Goal: Transaction & Acquisition: Book appointment/travel/reservation

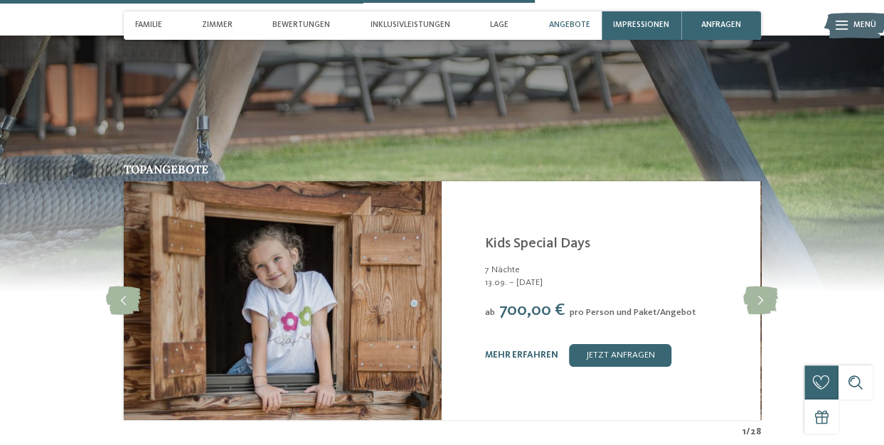
scroll to position [2488, 0]
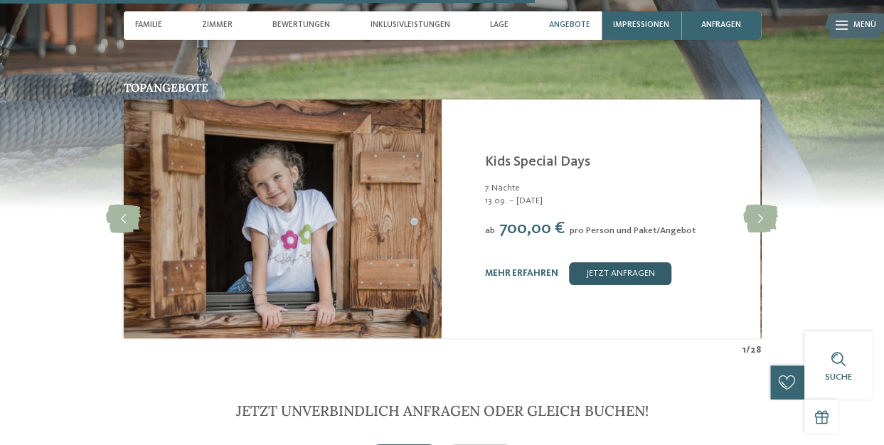
click at [606, 277] on link "jetzt anfragen" at bounding box center [620, 273] width 102 height 23
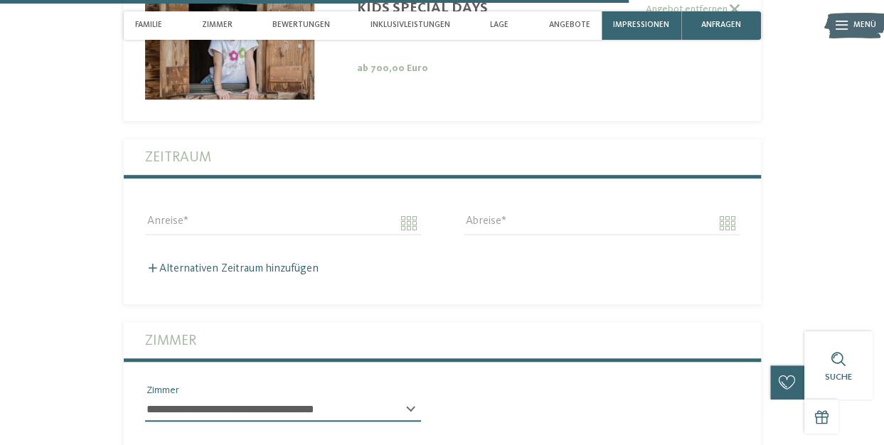
scroll to position [3065, 0]
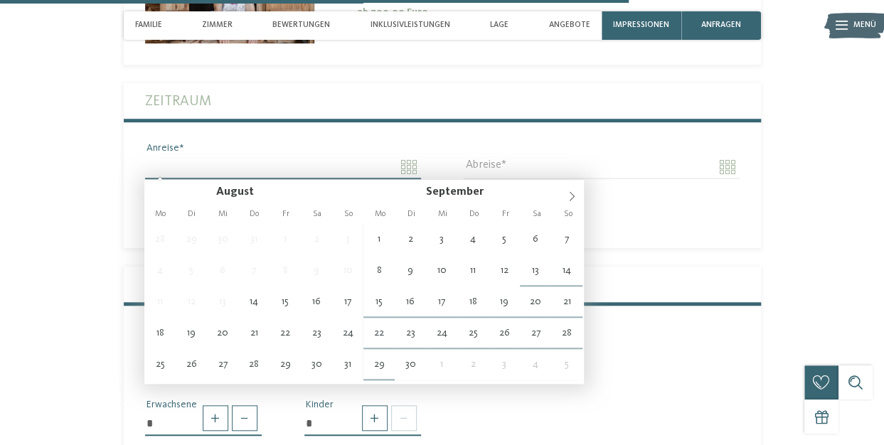
click at [402, 166] on input "Anreise" at bounding box center [283, 167] width 276 height 24
type input "**********"
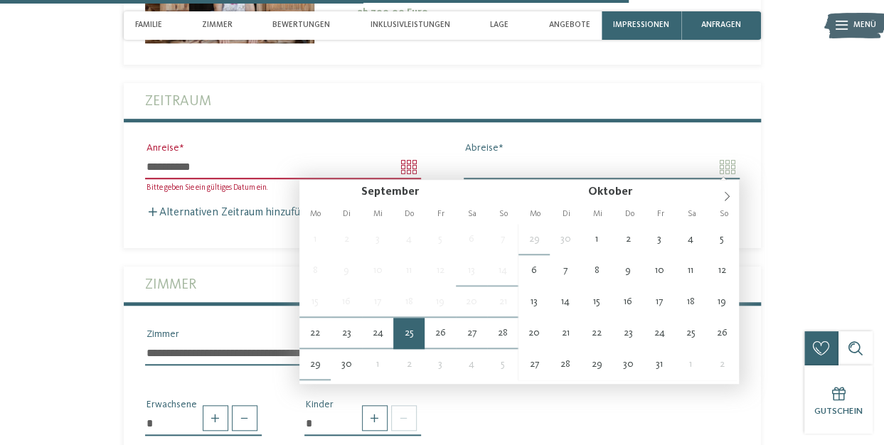
type input "**********"
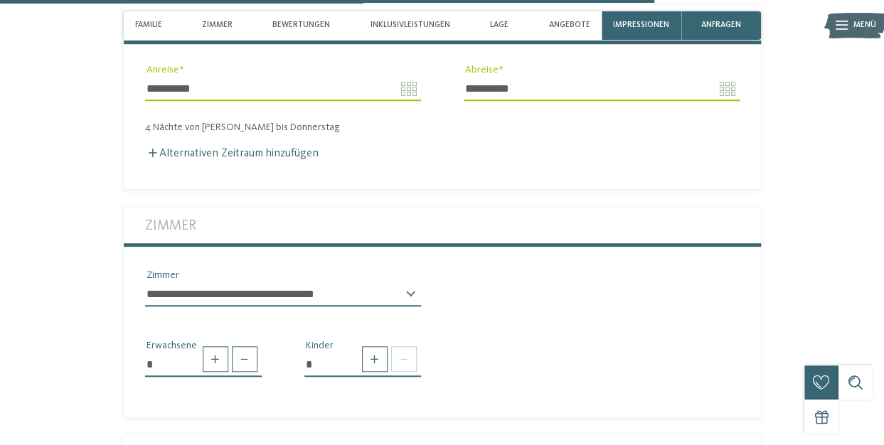
scroll to position [3207, 0]
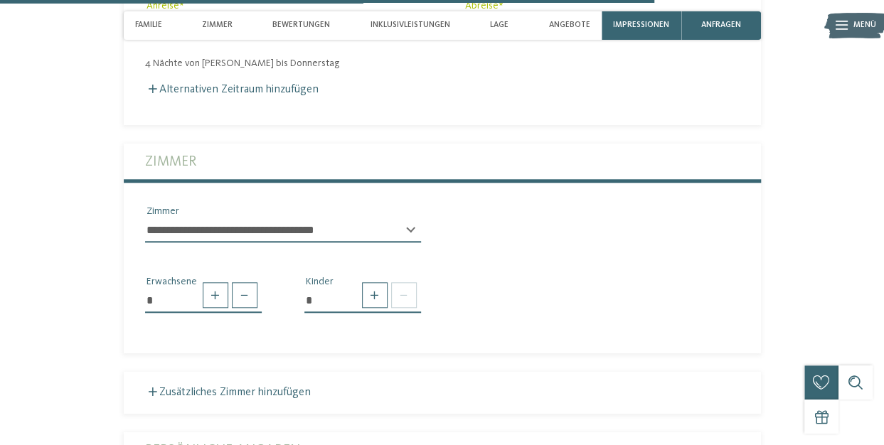
click at [309, 235] on select "**********" at bounding box center [283, 230] width 276 height 24
click at [591, 217] on div "**********" at bounding box center [442, 229] width 637 height 50
click at [376, 301] on span at bounding box center [375, 295] width 26 height 26
type input "*"
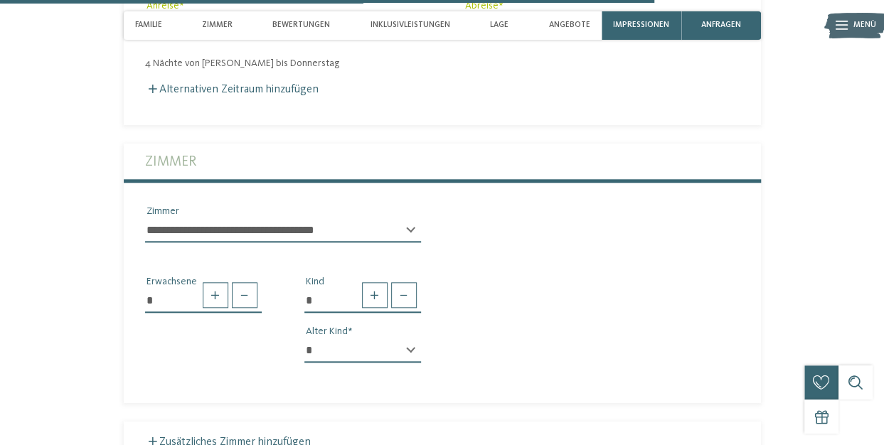
click at [354, 346] on select "* * * * * * * * * * * ** ** ** ** ** ** ** **" at bounding box center [362, 350] width 117 height 24
select select "*"
click at [304, 338] on select "* * * * * * * * * * * ** ** ** ** ** ** ** **" at bounding box center [362, 350] width 117 height 24
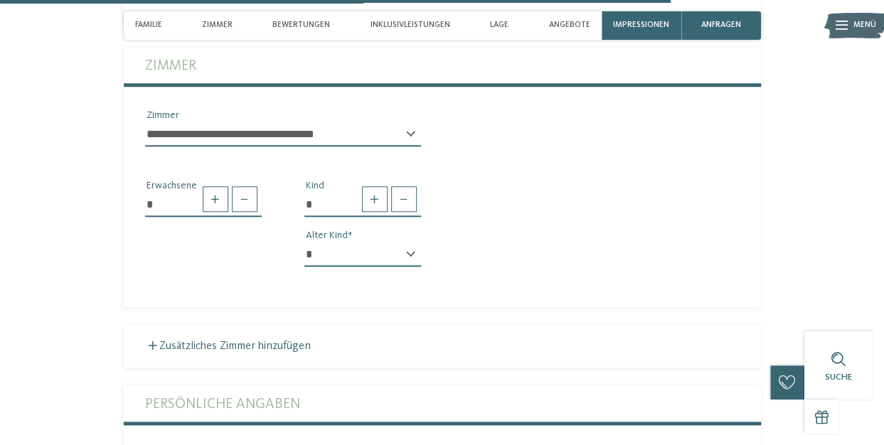
scroll to position [3349, 0]
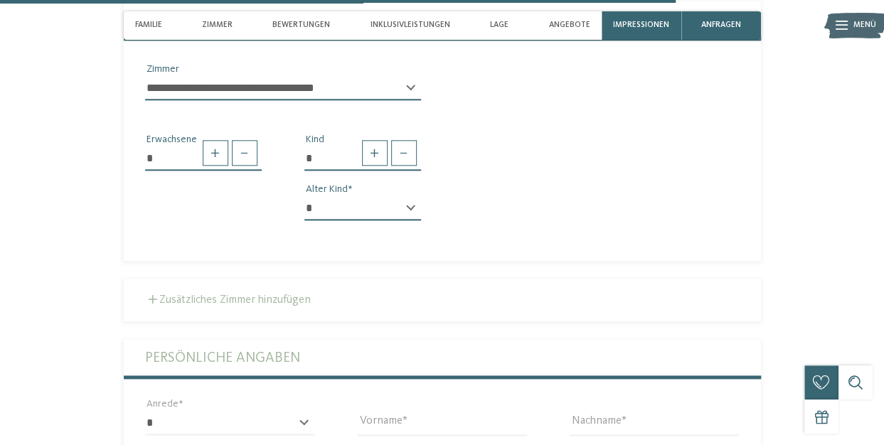
click at [285, 295] on label "Zusätzliches Zimmer hinzufügen" at bounding box center [228, 299] width 166 height 11
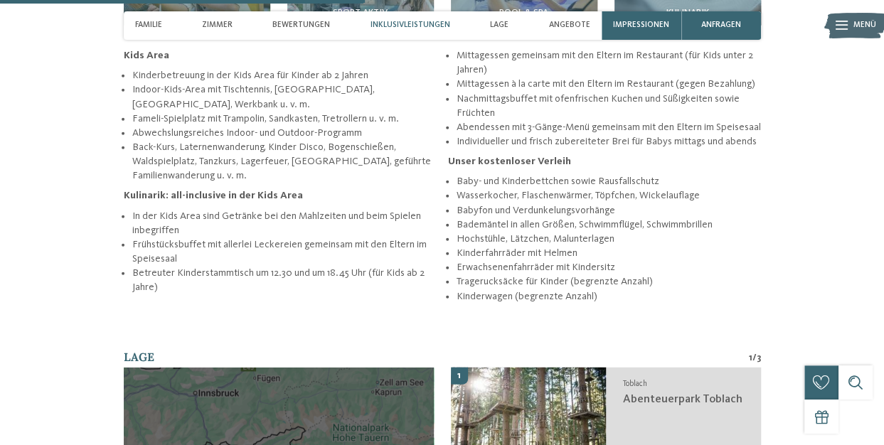
scroll to position [1714, 0]
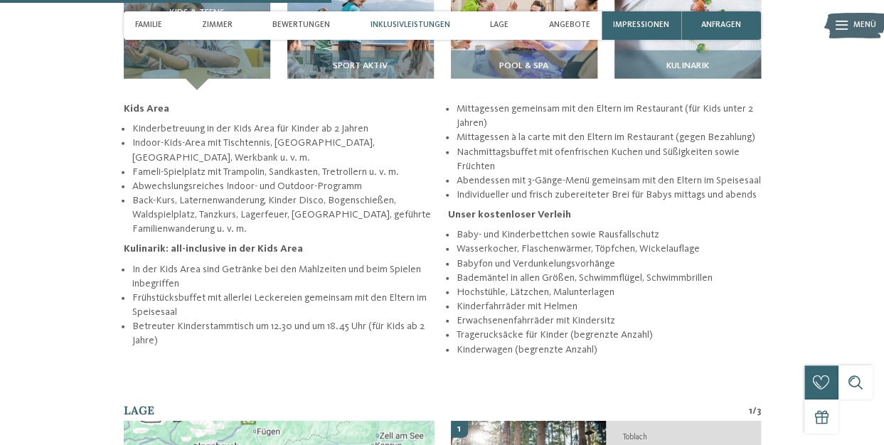
click at [395, 30] on span "Inklusivleistungen" at bounding box center [410, 25] width 80 height 9
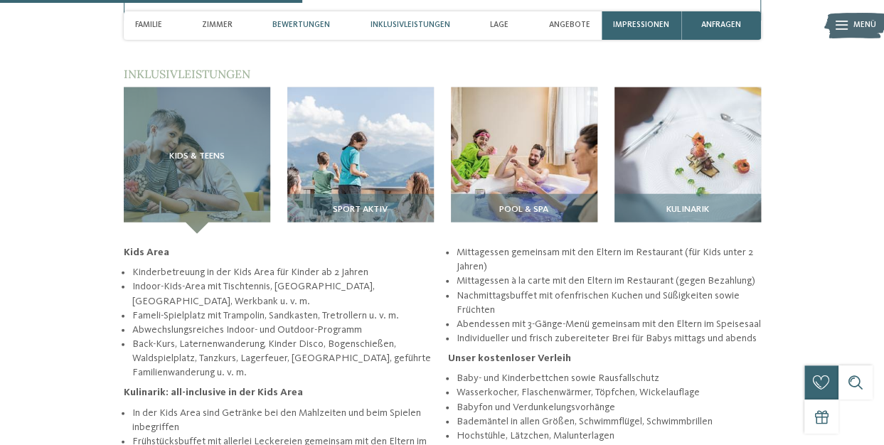
scroll to position [1544, 0]
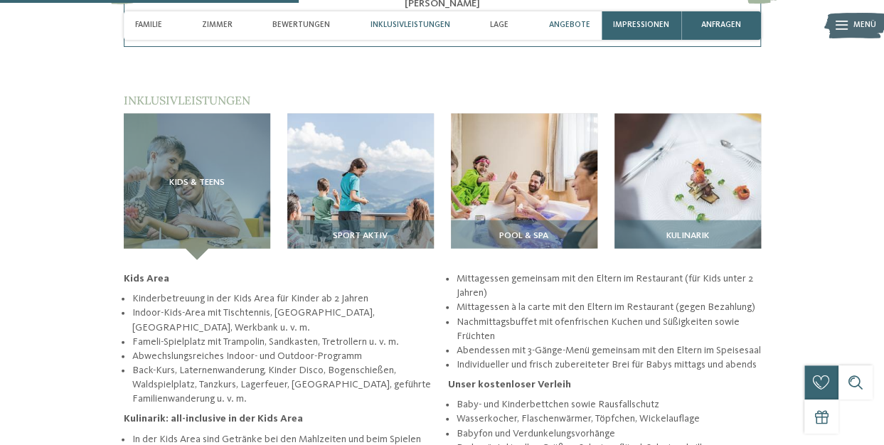
click at [563, 28] on span "Angebote" at bounding box center [568, 25] width 41 height 9
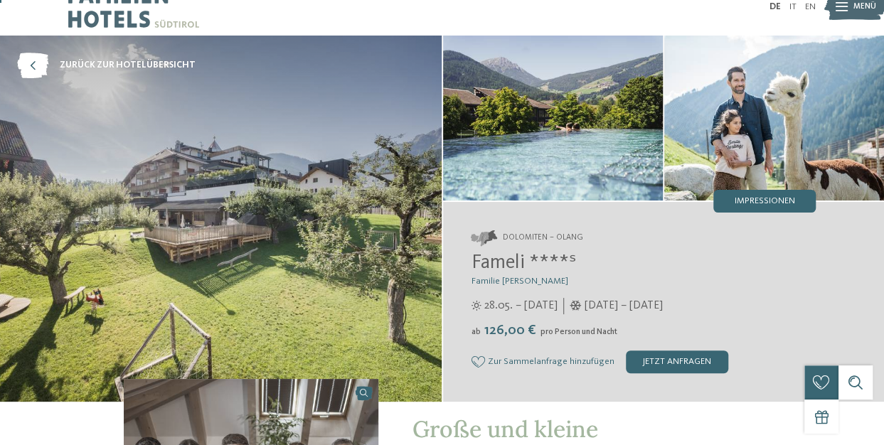
scroll to position [0, 0]
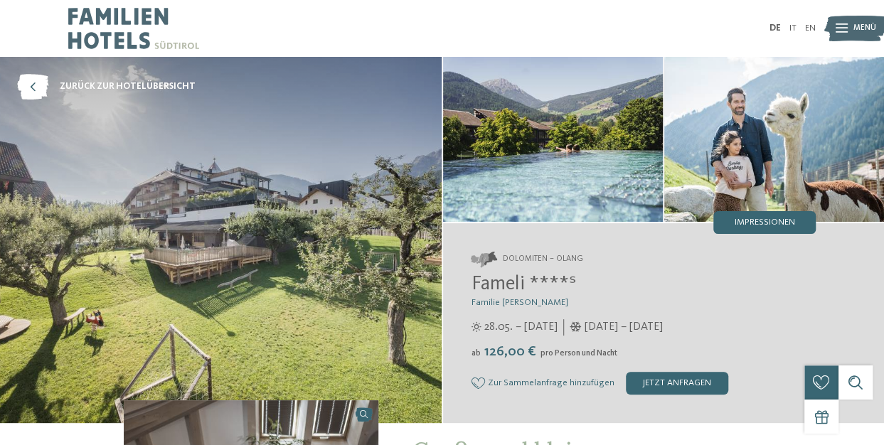
click at [95, 21] on img at bounding box center [133, 28] width 131 height 57
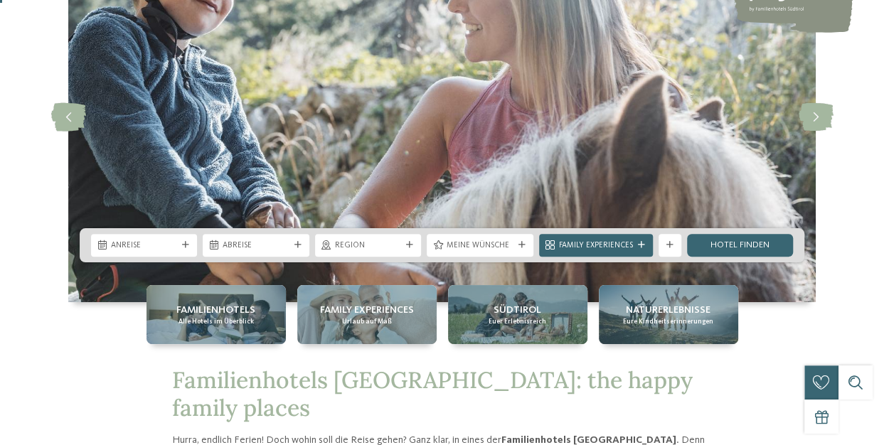
scroll to position [213, 0]
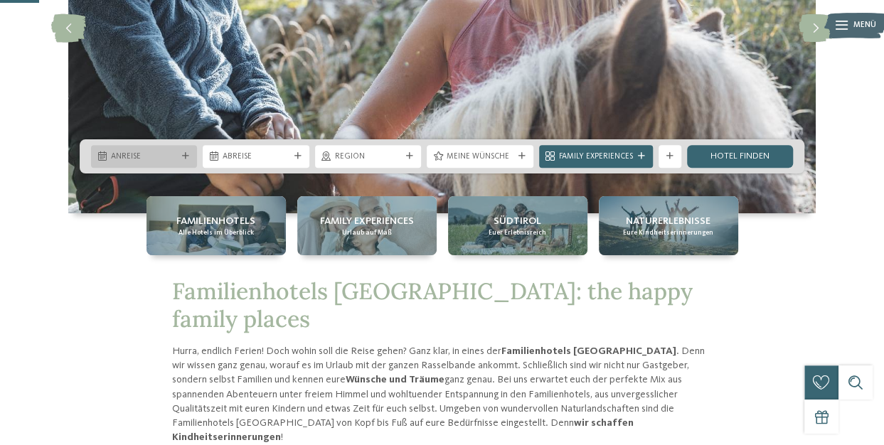
click at [191, 160] on div "Anreise" at bounding box center [144, 156] width 106 height 23
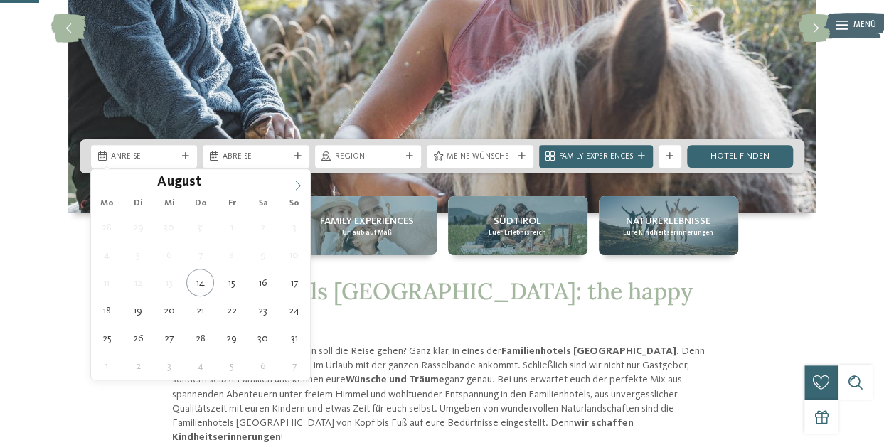
click at [290, 183] on span at bounding box center [298, 181] width 24 height 24
type div "[DATE]"
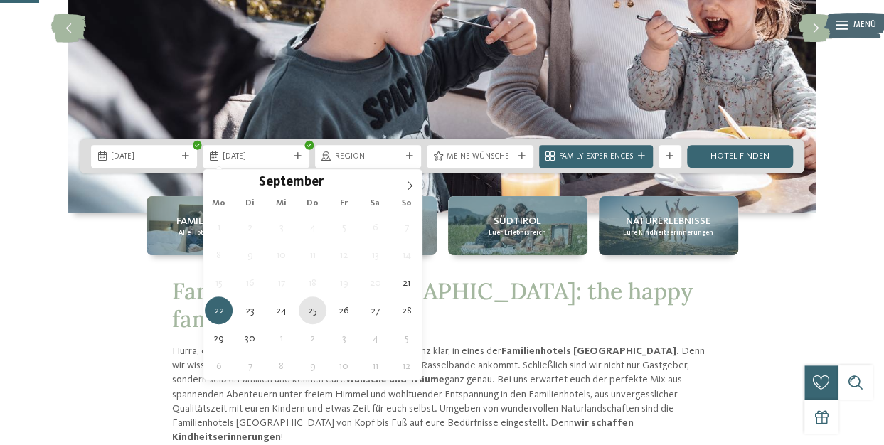
type div "[DATE]"
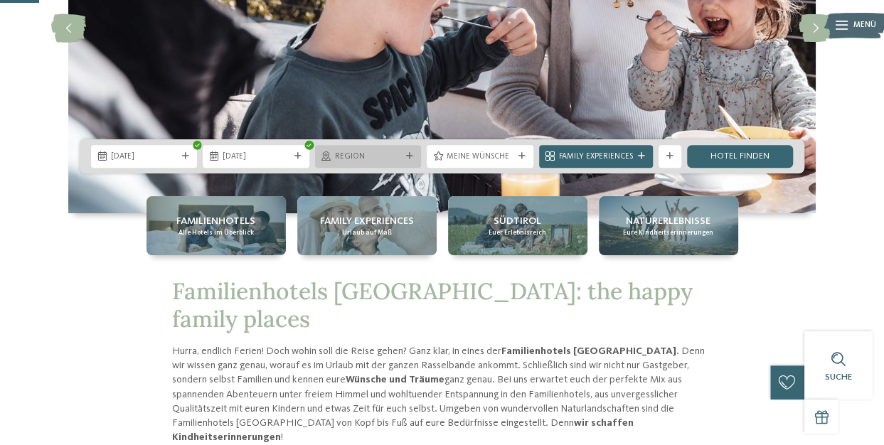
click at [390, 156] on span "Region" at bounding box center [368, 156] width 66 height 11
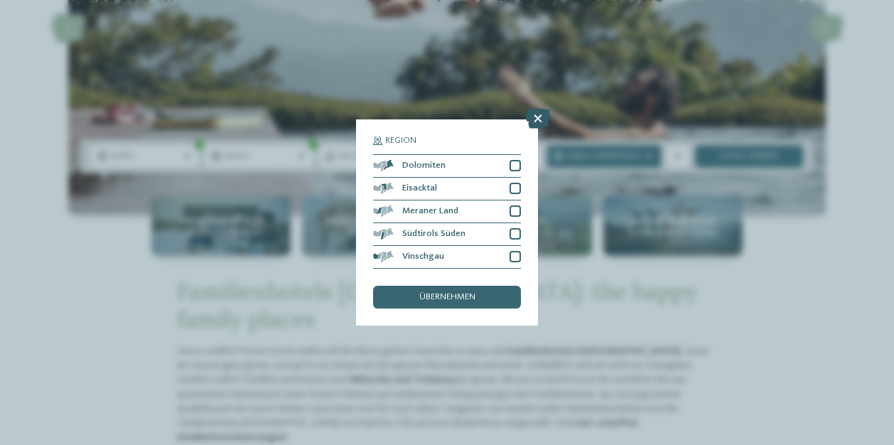
click at [538, 117] on icon at bounding box center [538, 119] width 24 height 20
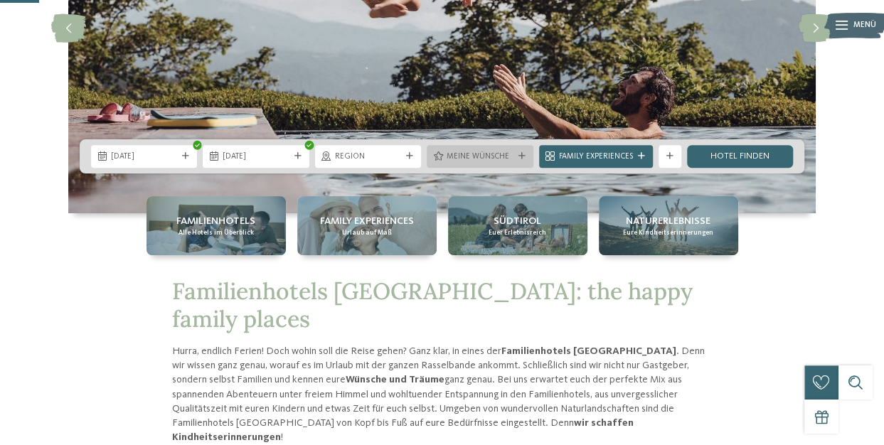
click at [526, 156] on div at bounding box center [521, 156] width 11 height 7
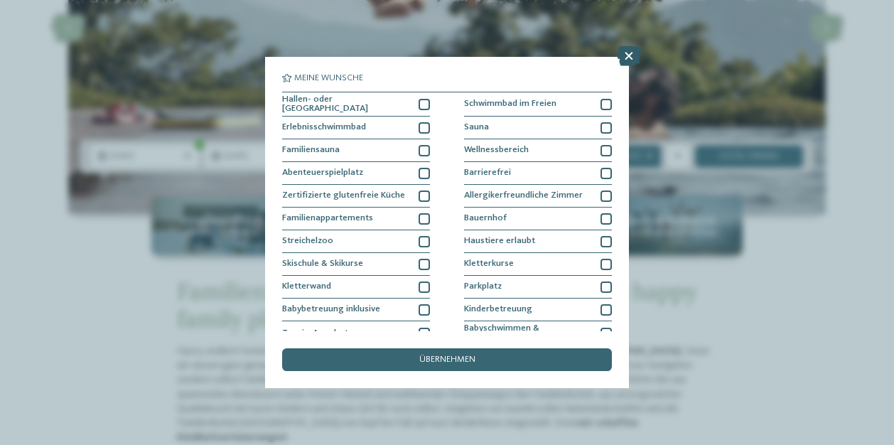
click at [628, 59] on icon at bounding box center [629, 56] width 24 height 20
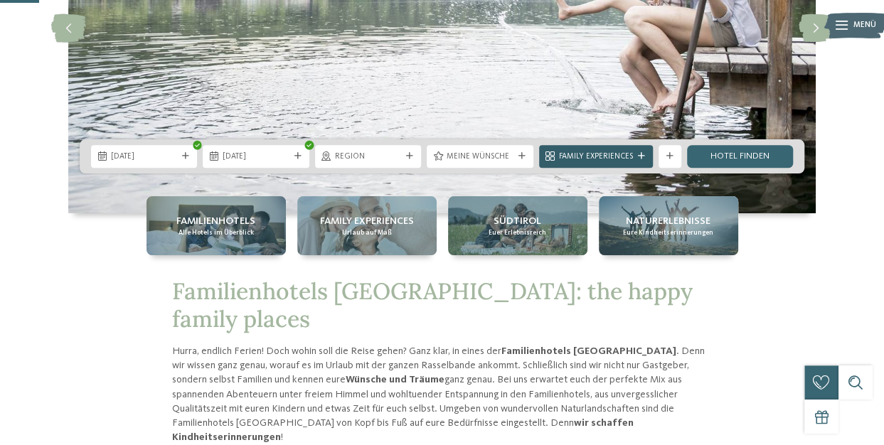
click at [628, 159] on span "Family Experiences" at bounding box center [596, 156] width 74 height 11
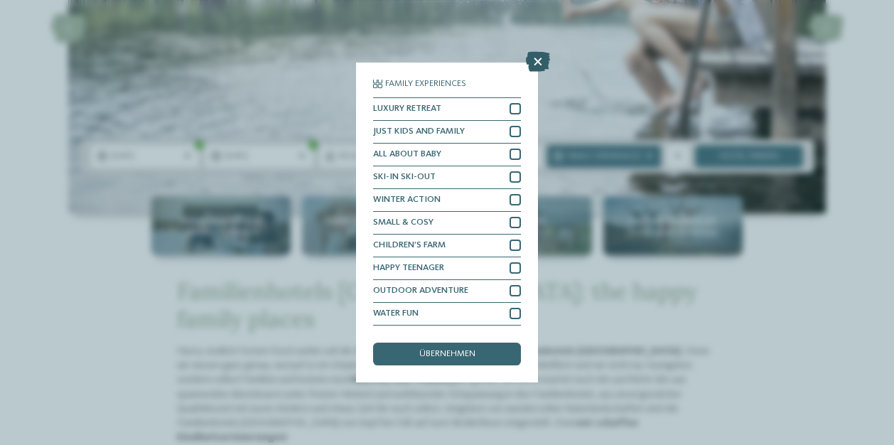
click at [542, 61] on icon at bounding box center [538, 62] width 24 height 20
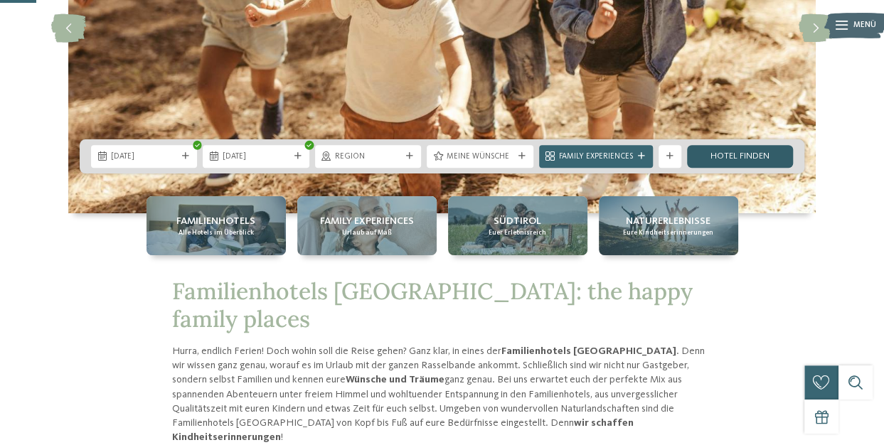
click at [710, 163] on link "Hotel finden" at bounding box center [740, 156] width 106 height 23
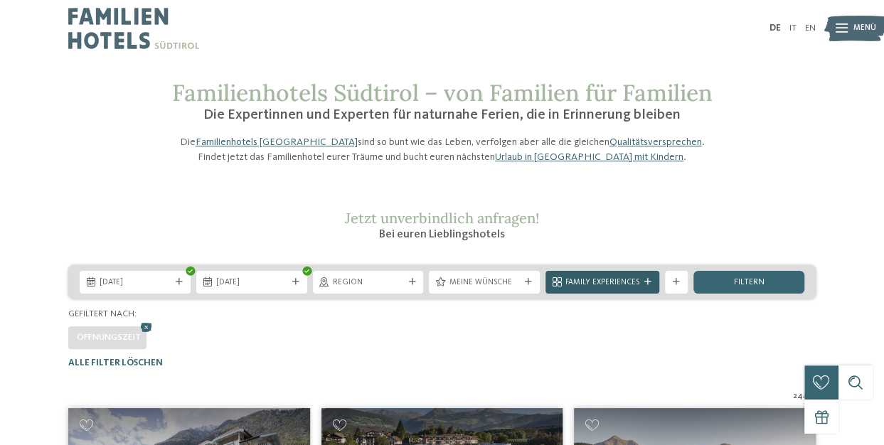
click at [650, 286] on icon at bounding box center [647, 282] width 7 height 7
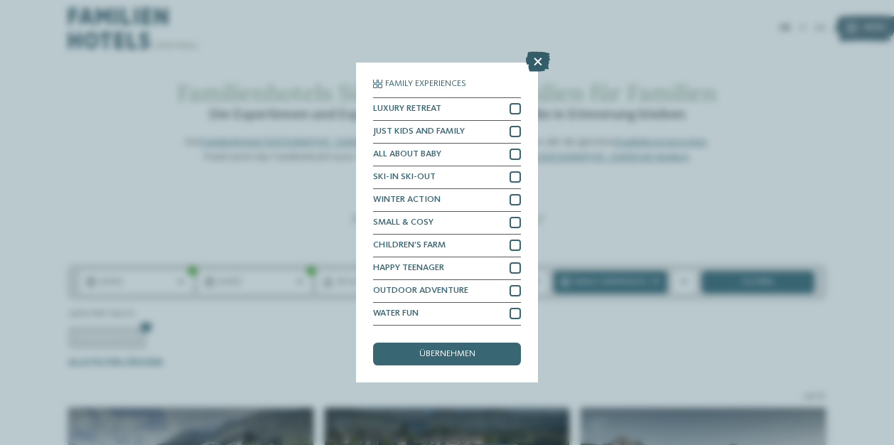
click at [536, 59] on icon at bounding box center [538, 62] width 24 height 20
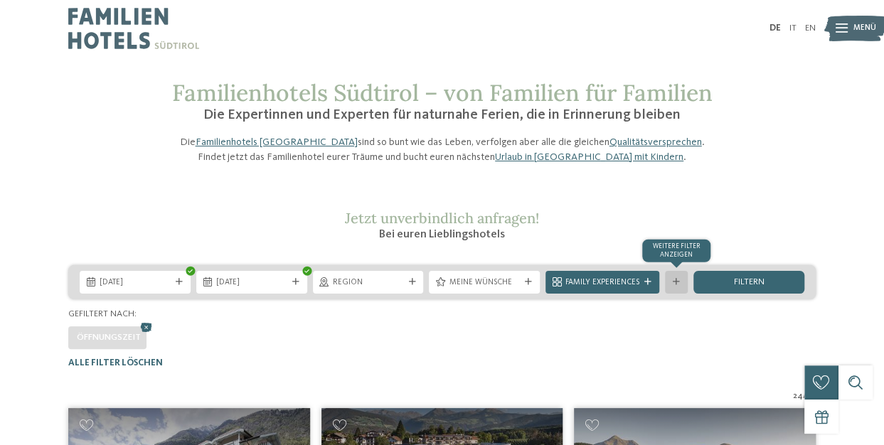
click at [675, 294] on div "Weitere Filter anzeigen" at bounding box center [676, 282] width 23 height 23
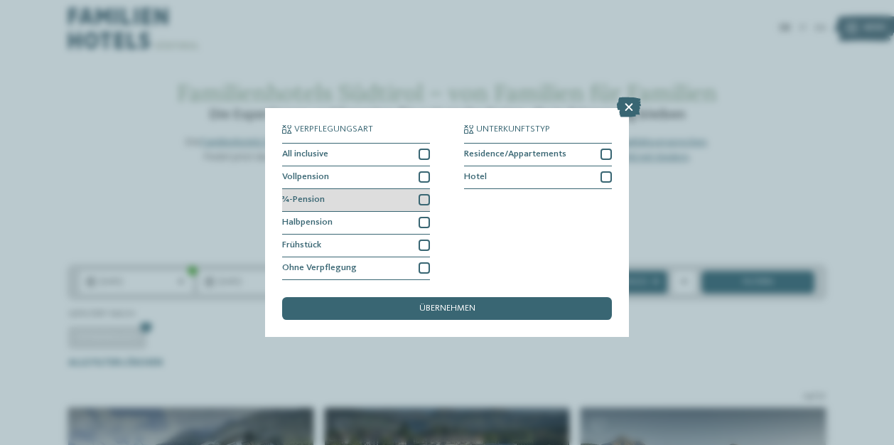
click at [426, 201] on div at bounding box center [424, 199] width 11 height 11
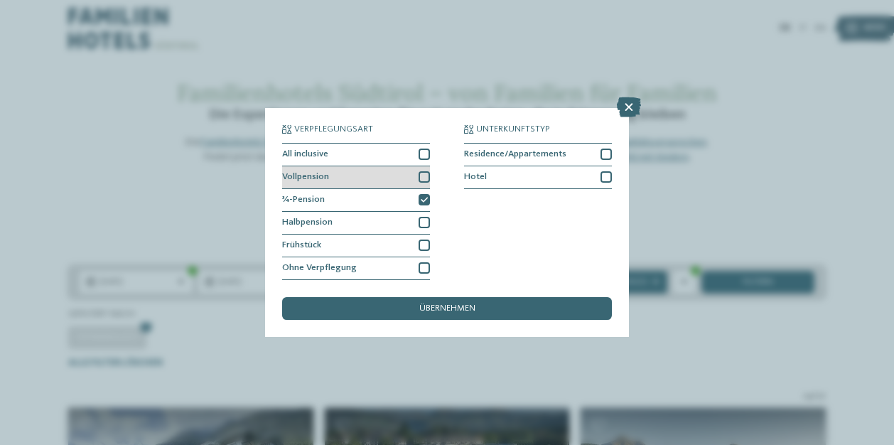
click at [424, 180] on div at bounding box center [424, 176] width 11 height 11
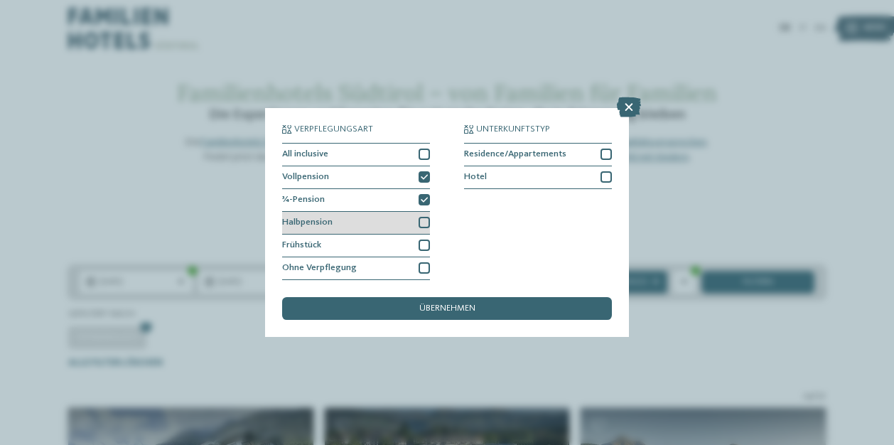
click at [423, 225] on div at bounding box center [424, 222] width 11 height 11
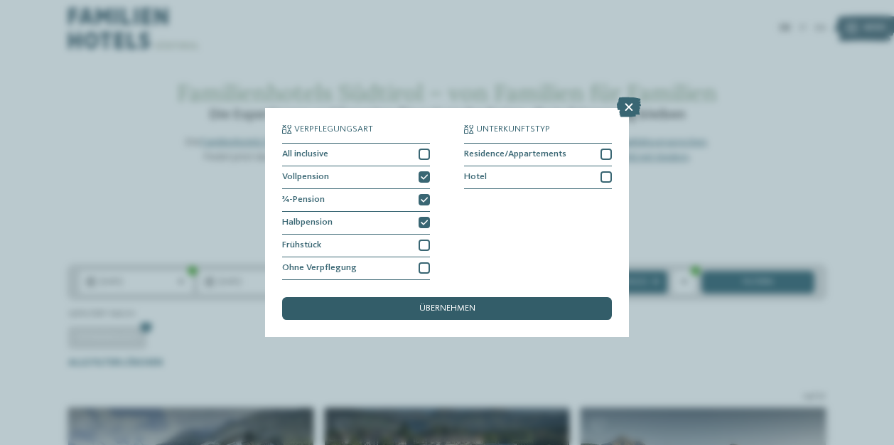
click at [449, 301] on div "übernehmen" at bounding box center [447, 308] width 330 height 23
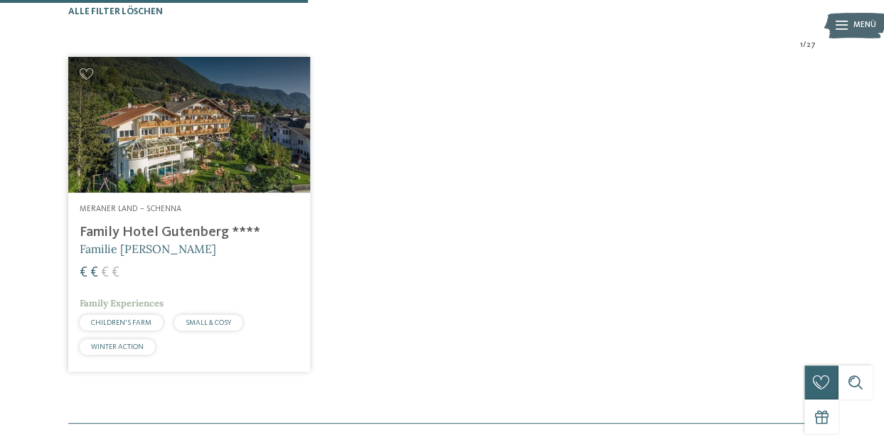
scroll to position [351, 0]
click at [205, 193] on img at bounding box center [189, 125] width 242 height 136
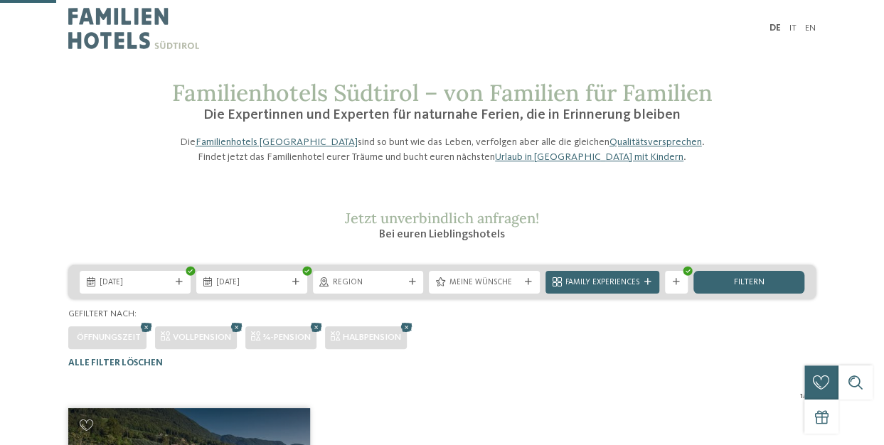
scroll to position [213, 0]
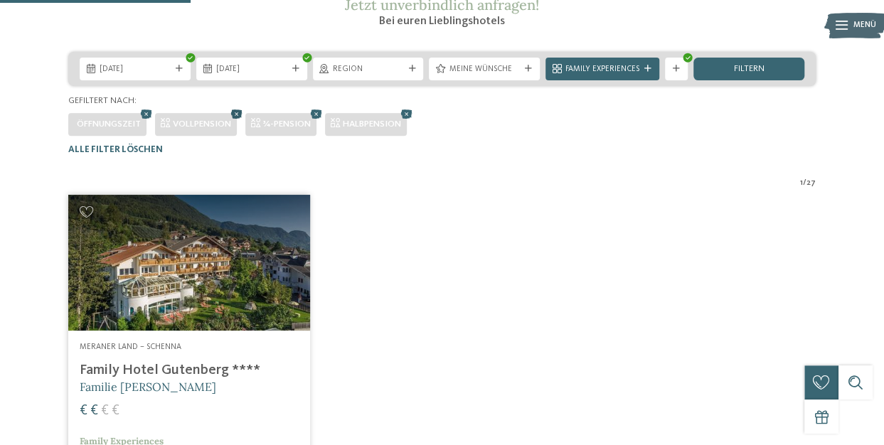
click at [242, 122] on icon at bounding box center [236, 114] width 17 height 15
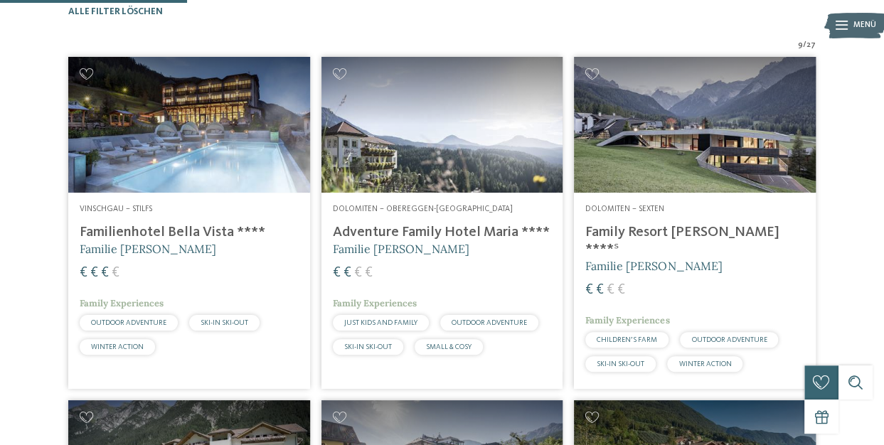
scroll to position [351, 0]
click at [233, 193] on img at bounding box center [189, 125] width 242 height 136
click at [402, 256] on span "Familie [PERSON_NAME]" at bounding box center [401, 249] width 136 height 14
click at [633, 258] on h4 "Family Resort [PERSON_NAME] ****ˢ" at bounding box center [694, 241] width 219 height 34
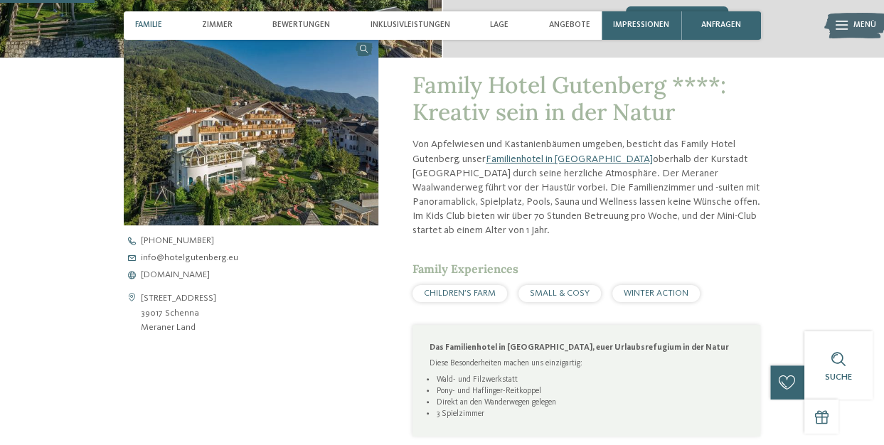
scroll to position [427, 0]
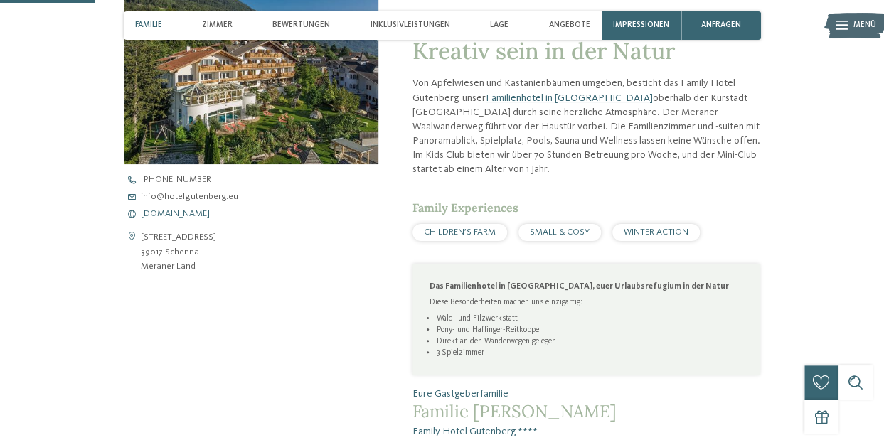
click at [210, 213] on span "[DOMAIN_NAME]" at bounding box center [175, 214] width 69 height 9
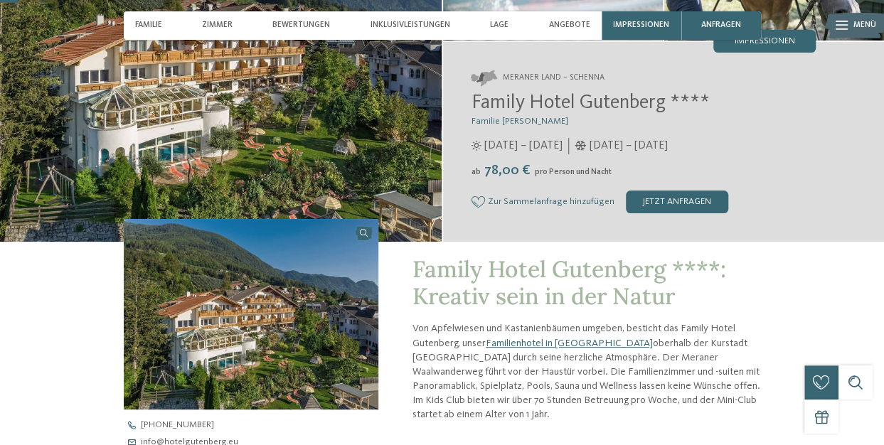
scroll to position [71, 0]
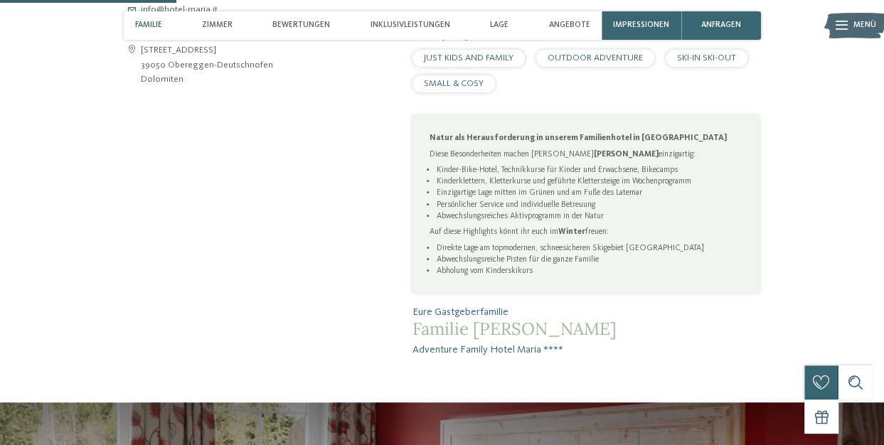
scroll to position [498, 0]
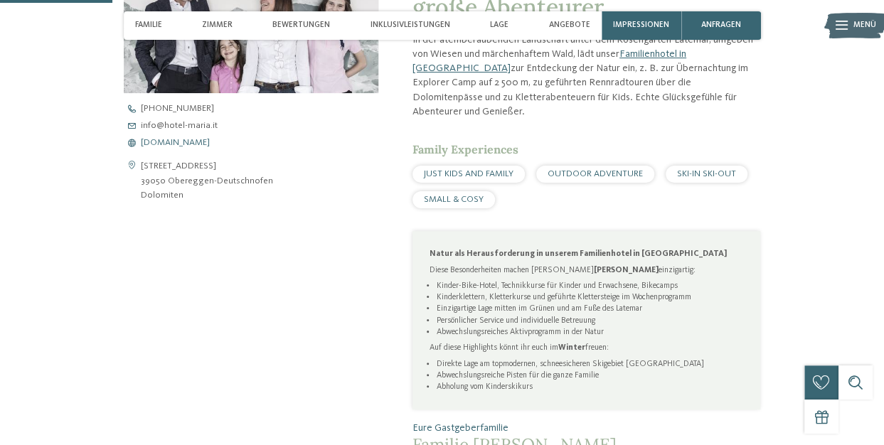
click at [159, 146] on span "[DOMAIN_NAME]" at bounding box center [175, 143] width 69 height 9
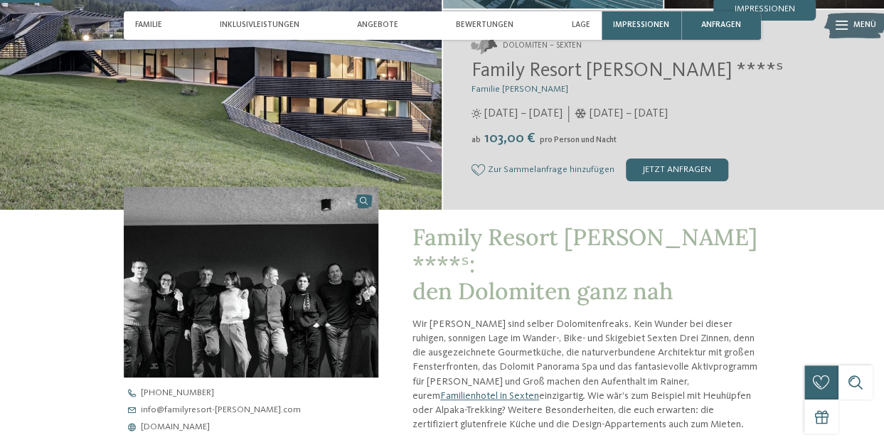
scroll to position [355, 0]
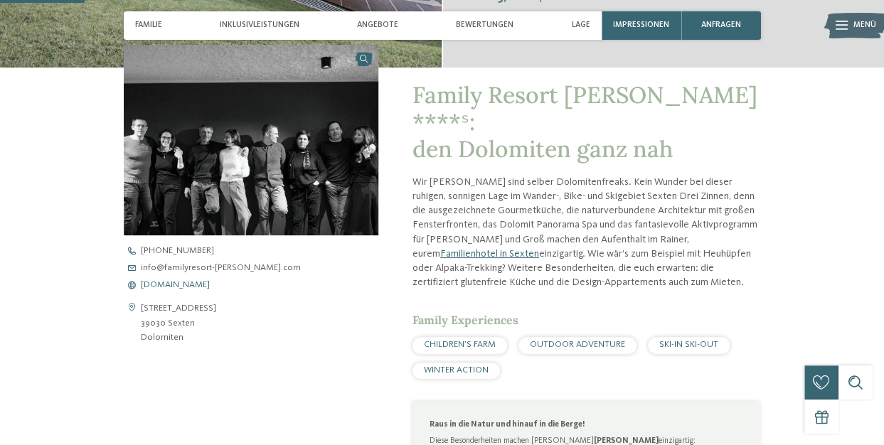
click at [201, 284] on span "[DOMAIN_NAME]" at bounding box center [175, 285] width 69 height 9
